Goal: Task Accomplishment & Management: Manage account settings

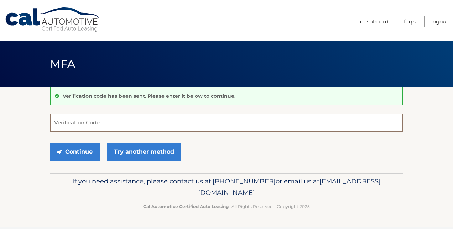
click at [172, 120] on input "Verification Code" at bounding box center [226, 123] width 352 height 18
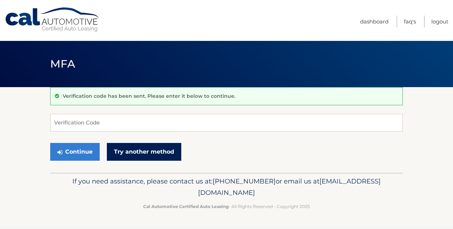
click at [127, 155] on link "Try another method" at bounding box center [144, 152] width 74 height 18
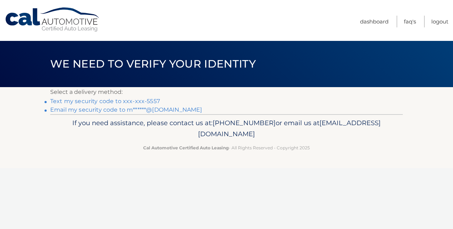
click at [126, 101] on link "Text my security code to xxx-xxx-5557" at bounding box center [105, 101] width 110 height 7
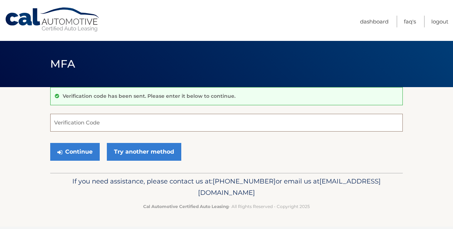
click at [131, 127] on input "Verification Code" at bounding box center [226, 123] width 352 height 18
type input "259580"
click at [50, 143] on button "Continue" at bounding box center [74, 152] width 49 height 18
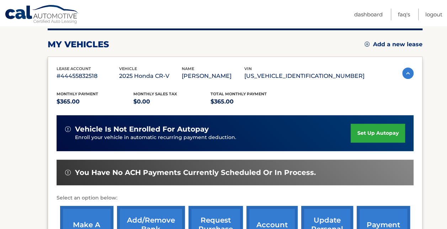
scroll to position [107, 0]
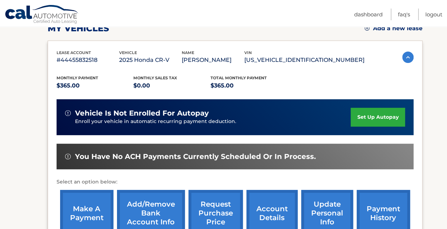
click at [374, 117] on link "set up autopay" at bounding box center [378, 117] width 54 height 19
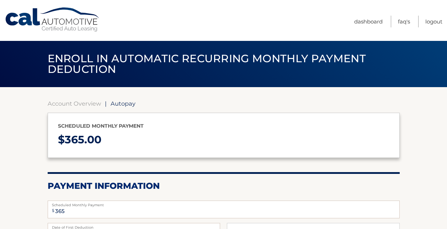
select select "MjMzYThlNDMtNzg3Yi00OTFjLWI1NWMtMWZhY2MxNjNkMmQx"
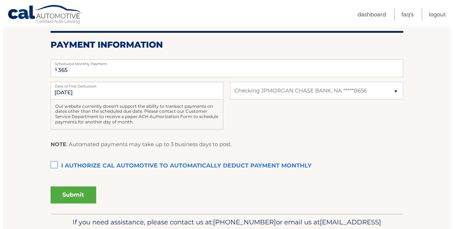
scroll to position [142, 0]
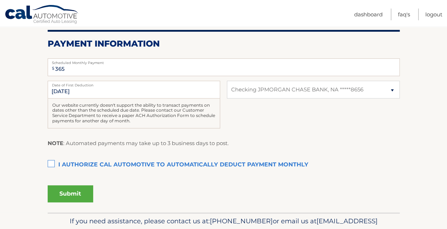
click at [52, 165] on label "I authorize cal automotive to automatically deduct payment monthly This checkbo…" at bounding box center [224, 165] width 352 height 14
click at [0, 0] on input "I authorize cal automotive to automatically deduct payment monthly This checkbo…" at bounding box center [0, 0] width 0 height 0
click at [66, 196] on button "Submit" at bounding box center [71, 193] width 46 height 17
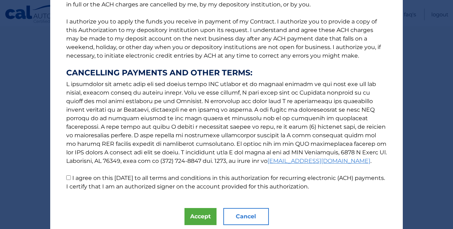
scroll to position [107, 0]
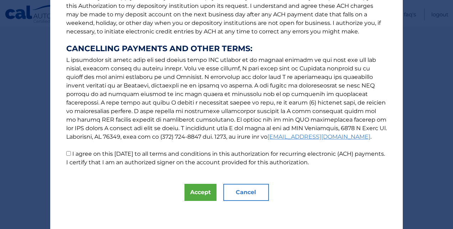
click at [199, 205] on div "The words "I" "me" and "my" mean any identified Customer who signs this Authori…" at bounding box center [226, 61] width 352 height 336
click at [199, 194] on button "Accept" at bounding box center [200, 192] width 32 height 17
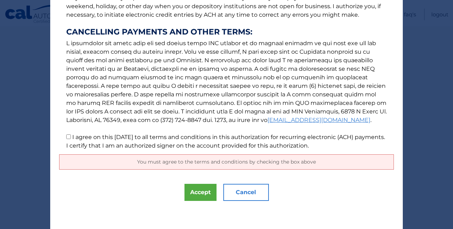
click at [66, 137] on input "I agree on this 09/15/2025 to all terms and conditions in this authorization fo…" at bounding box center [68, 137] width 5 height 5
checkbox input "true"
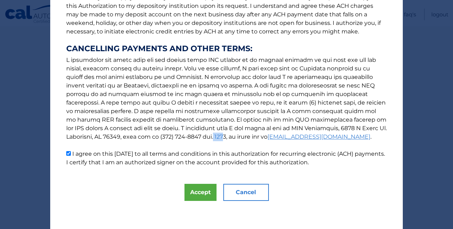
click at [63, 137] on p "The words "I" "me" and "my" mean any identified Customer who signs this Authori…" at bounding box center [226, 37] width 334 height 259
click at [206, 181] on div "The words "I" "me" and "my" mean any identified Customer who signs this Authori…" at bounding box center [226, 61] width 352 height 336
click at [202, 195] on button "Accept" at bounding box center [200, 192] width 32 height 17
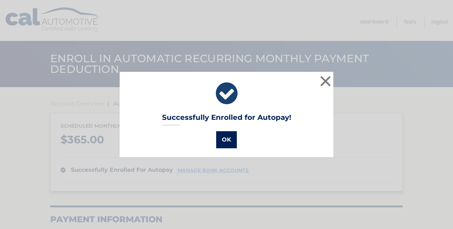
click at [228, 137] on button "OK" at bounding box center [226, 139] width 21 height 17
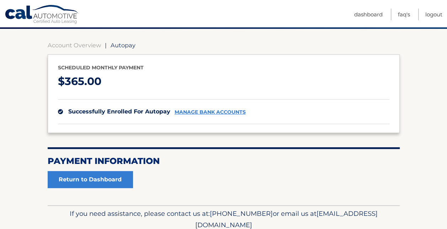
scroll to position [88, 0]
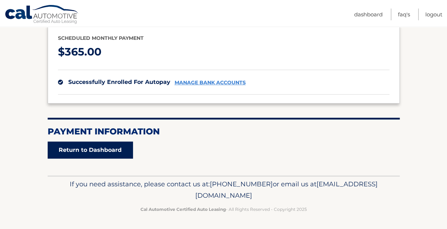
click at [107, 143] on link "Return to Dashboard" at bounding box center [90, 150] width 85 height 17
click at [107, 150] on link "Return to Dashboard" at bounding box center [90, 150] width 85 height 17
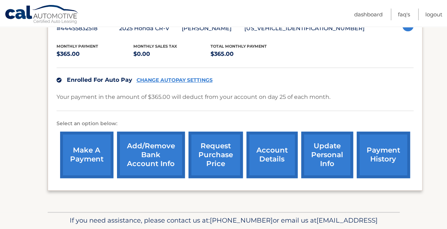
scroll to position [174, 0]
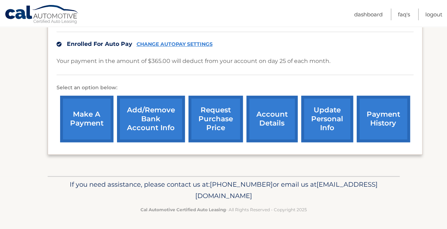
click at [368, 128] on link "payment history" at bounding box center [383, 119] width 53 height 47
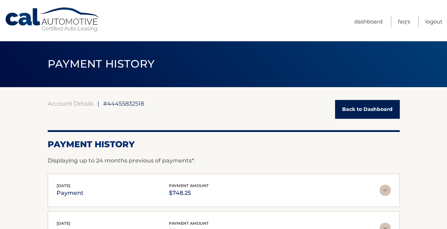
click at [389, 109] on link "Back to Dashboard" at bounding box center [367, 109] width 65 height 19
